Goal: Task Accomplishment & Management: Complete application form

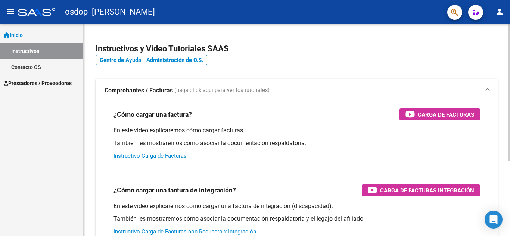
scroll to position [37, 0]
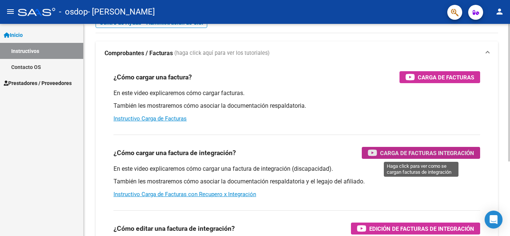
click at [405, 155] on span "Carga de Facturas Integración" at bounding box center [427, 153] width 94 height 9
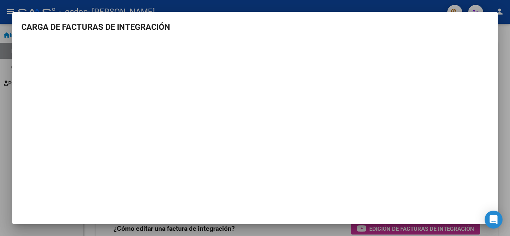
click at [503, 112] on div at bounding box center [255, 118] width 510 height 236
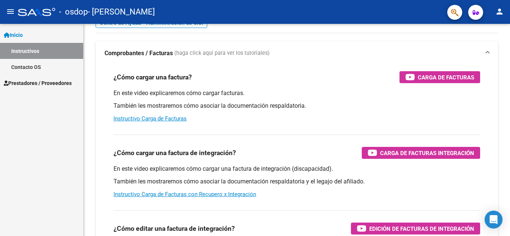
click at [20, 83] on span "Prestadores / Proveedores" at bounding box center [38, 83] width 68 height 8
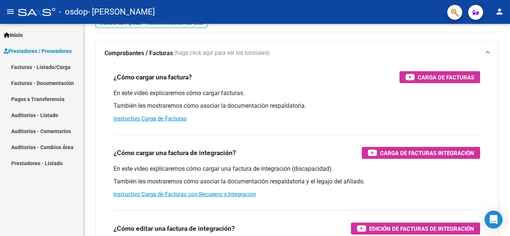
click at [25, 64] on link "Facturas - Listado/Carga" at bounding box center [41, 67] width 83 height 16
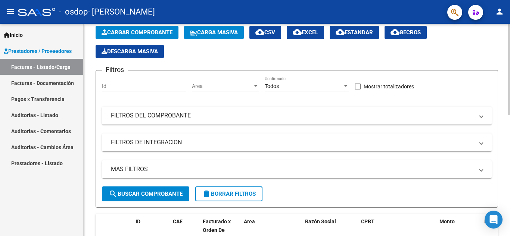
click at [126, 32] on span "Cargar Comprobante" at bounding box center [137, 32] width 71 height 7
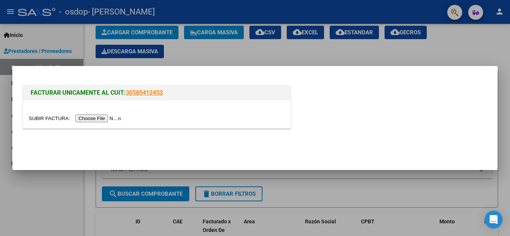
click at [108, 121] on input "file" at bounding box center [76, 119] width 94 height 8
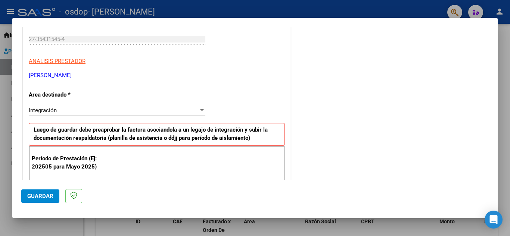
scroll to position [149, 0]
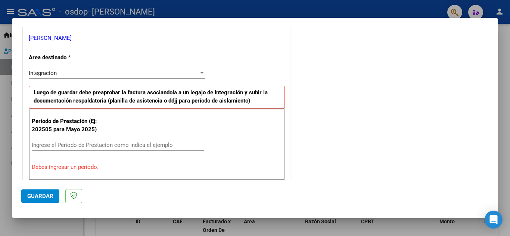
click at [118, 142] on input "Ingrese el Período de Prestación como indica el ejemplo" at bounding box center [118, 145] width 172 height 7
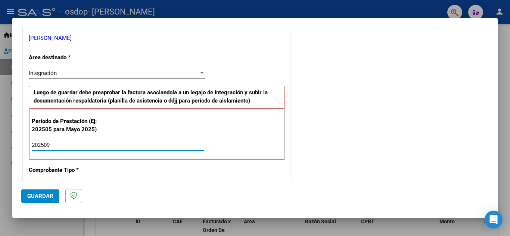
type input "202509"
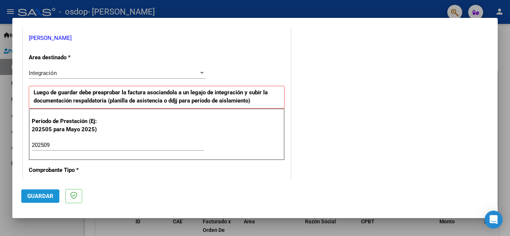
click at [50, 196] on span "Guardar" at bounding box center [40, 196] width 26 height 7
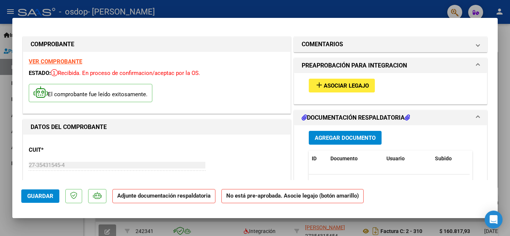
click at [334, 87] on span "Asociar Legajo" at bounding box center [346, 86] width 45 height 7
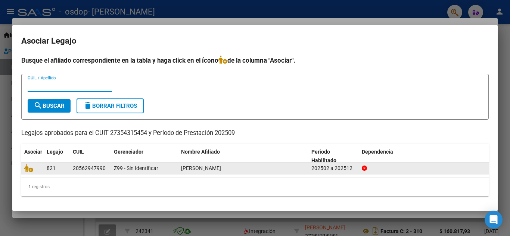
click at [221, 167] on span "[PERSON_NAME]" at bounding box center [201, 168] width 40 height 6
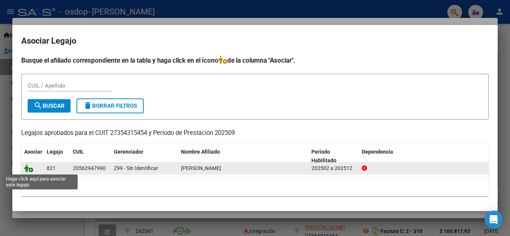
click at [32, 171] on icon at bounding box center [28, 168] width 9 height 8
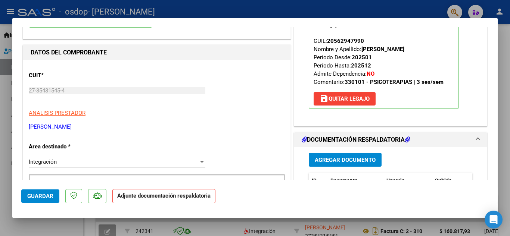
scroll to position [112, 0]
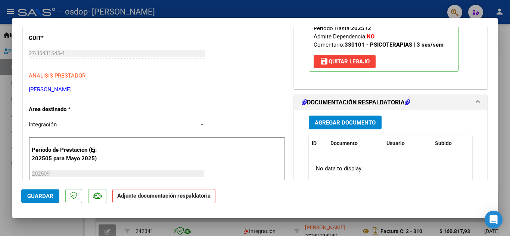
click at [330, 126] on span "Agregar Documento" at bounding box center [345, 122] width 61 height 7
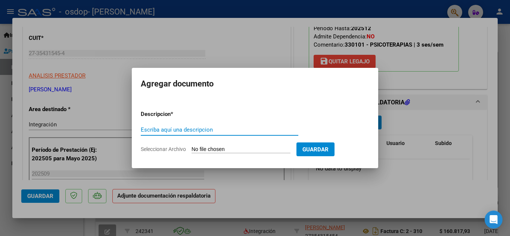
click at [247, 132] on input "Escriba aquí una descripcion" at bounding box center [220, 130] width 158 height 7
type input "Planilla de Asistencia"
click at [278, 146] on input "Seleccionar Archivo" at bounding box center [241, 149] width 99 height 7
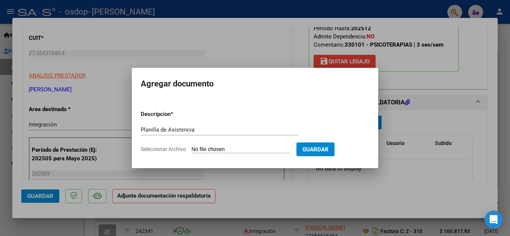
type input "C:\fakepath\Asistencia [DATE] Francisco.pdf"
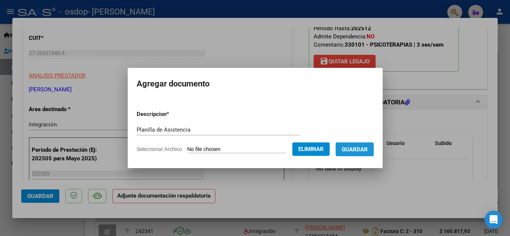
click at [351, 148] on span "Guardar" at bounding box center [355, 149] width 26 height 7
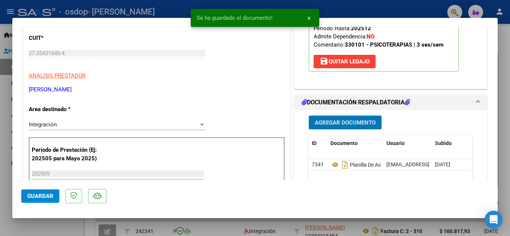
click at [348, 126] on span "Agregar Documento" at bounding box center [345, 122] width 61 height 7
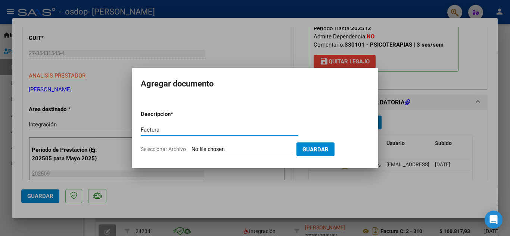
type input "Factura"
click at [161, 146] on span "Seleccionar Archivo" at bounding box center [163, 149] width 45 height 6
click at [192, 146] on input "Seleccionar Archivo" at bounding box center [241, 149] width 99 height 7
type input "C:\fakepath\27354315454_011_00002_00000314.pdf"
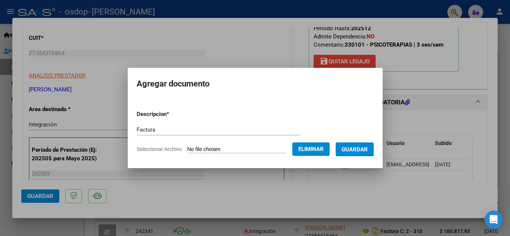
click at [358, 150] on span "Guardar" at bounding box center [355, 149] width 26 height 7
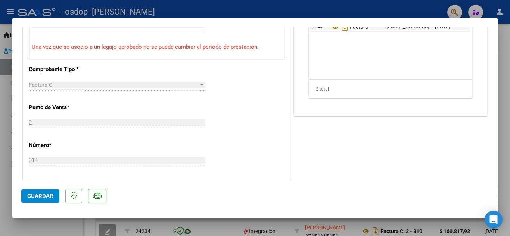
scroll to position [149, 0]
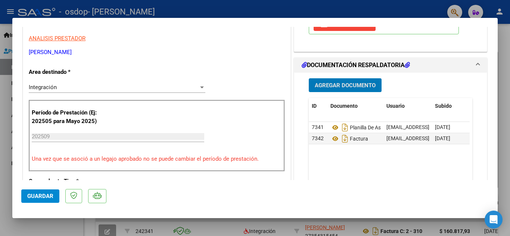
click at [340, 89] on span "Agregar Documento" at bounding box center [345, 85] width 61 height 7
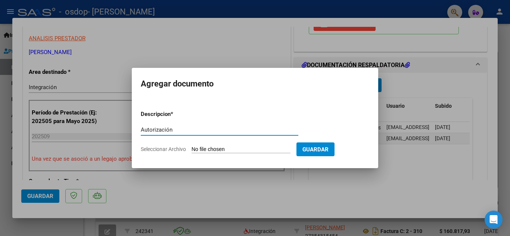
type input "Autorización"
click at [169, 150] on span "Seleccionar Archivo" at bounding box center [163, 149] width 45 height 6
click at [192, 150] on input "Seleccionar Archivo" at bounding box center [241, 149] width 99 height 7
type input "C:\fakepath\Captura de pantalla [DATE] 092258.png"
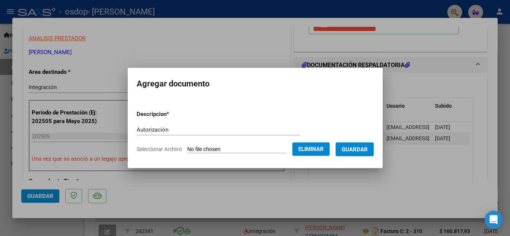
click at [357, 152] on span "Guardar" at bounding box center [355, 149] width 26 height 7
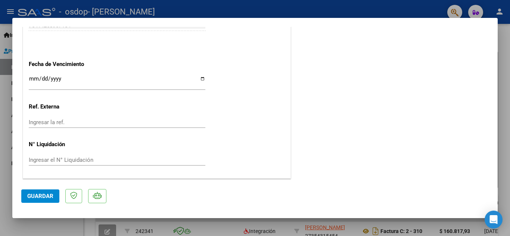
scroll to position [478, 0]
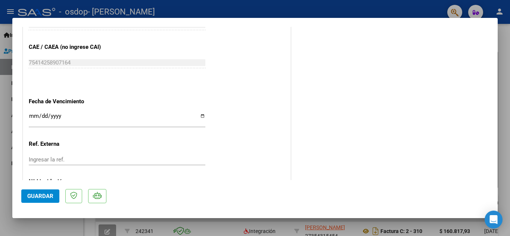
click at [53, 196] on button "Guardar" at bounding box center [40, 196] width 38 height 13
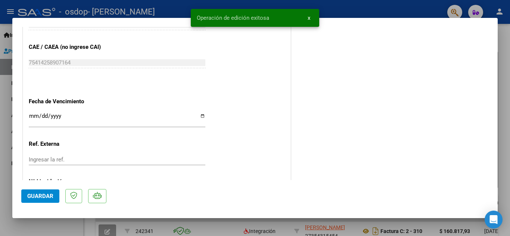
click at [506, 58] on div at bounding box center [255, 118] width 510 height 236
type input "$ 0,00"
